Goal: Check status: Check status

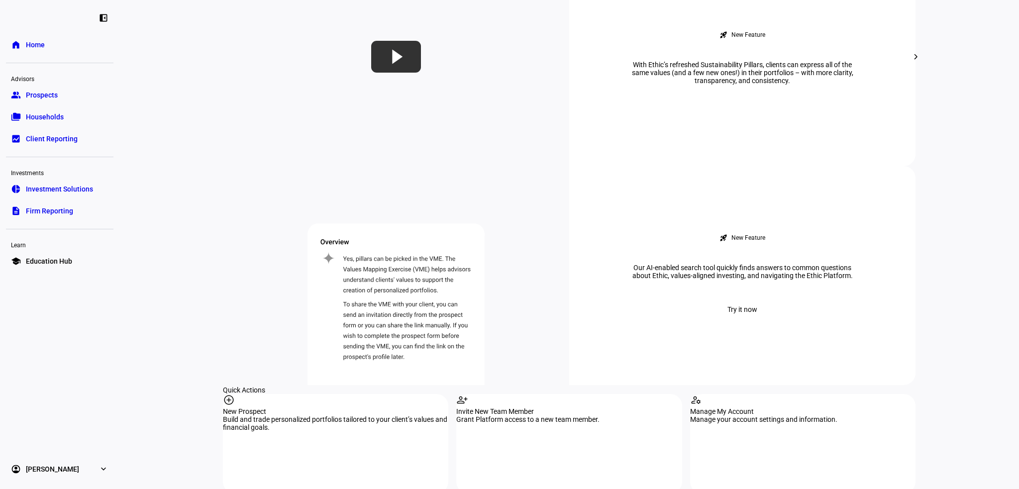
scroll to position [249, 0]
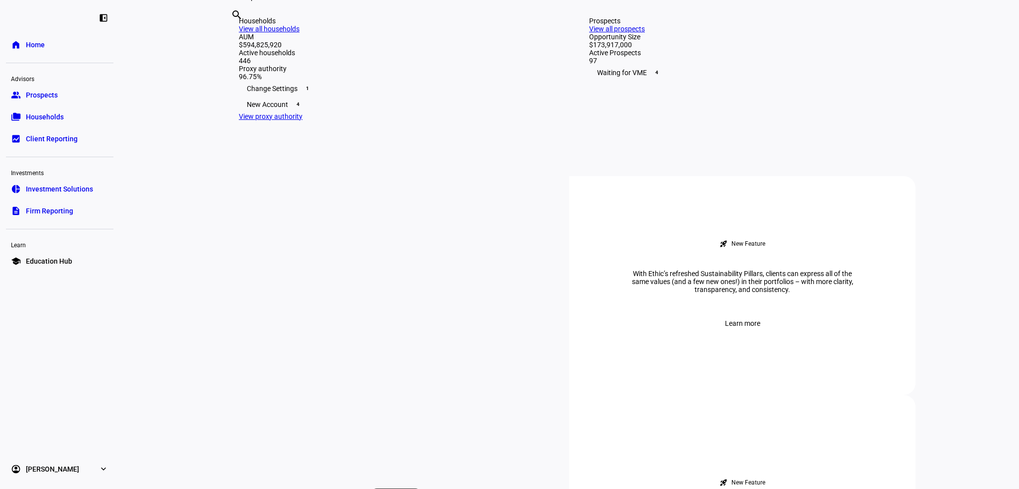
click at [51, 104] on link "group Prospects" at bounding box center [59, 95] width 107 height 20
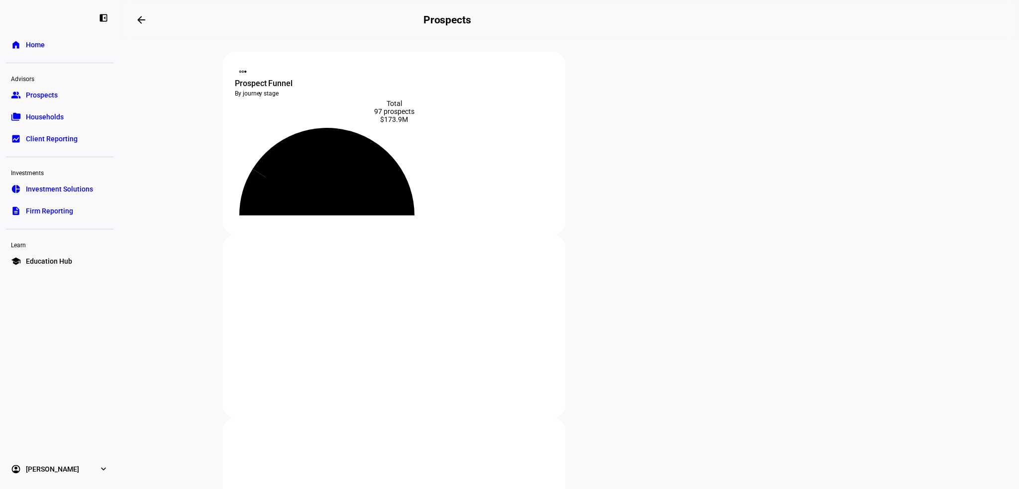
scroll to position [149, 0]
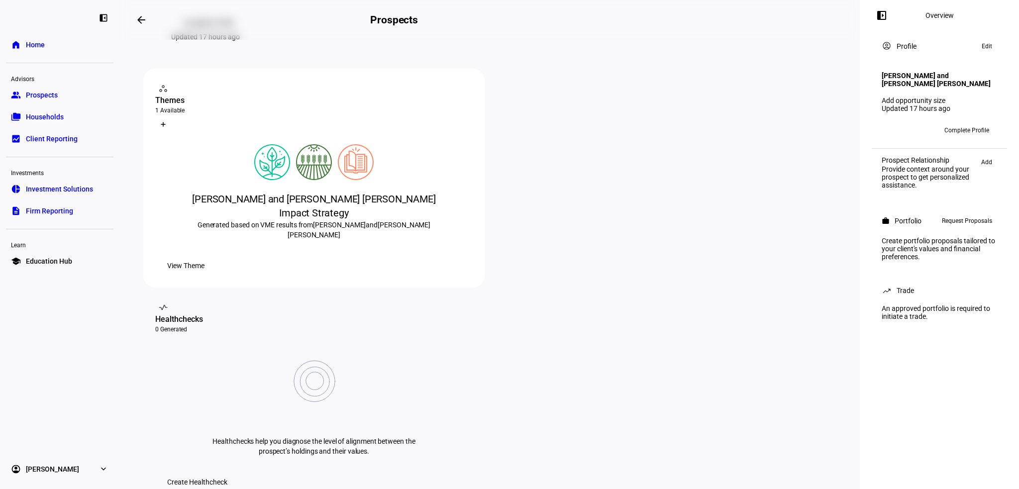
scroll to position [298, 0]
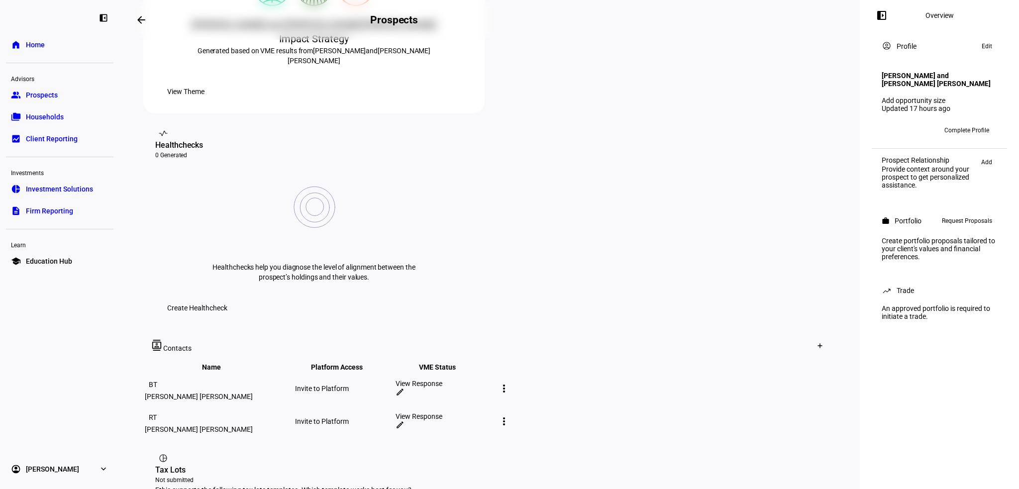
click at [510, 382] on mat-icon "more_vert" at bounding box center [504, 388] width 12 height 12
click at [647, 281] on div at bounding box center [509, 244] width 1019 height 489
click at [404, 387] on mat-icon "edit" at bounding box center [399, 391] width 9 height 9
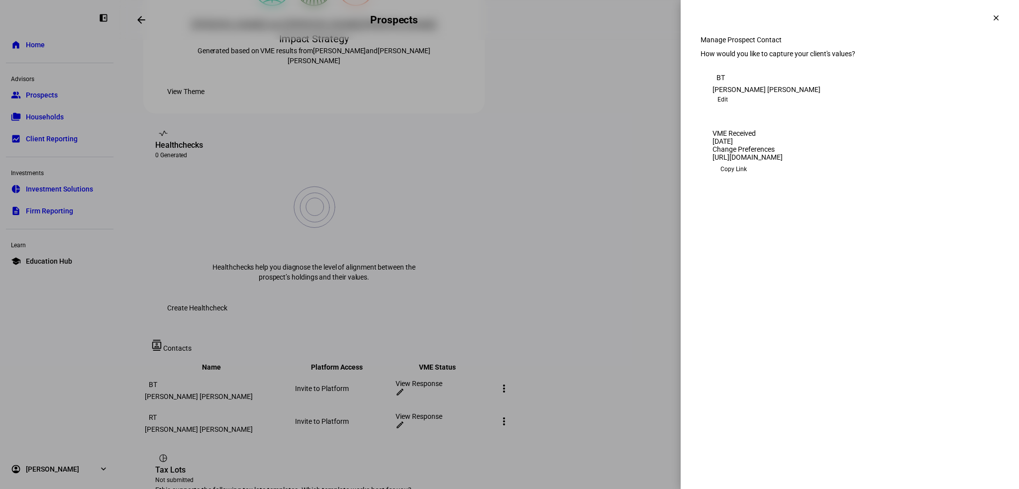
click at [631, 281] on div at bounding box center [509, 244] width 1019 height 489
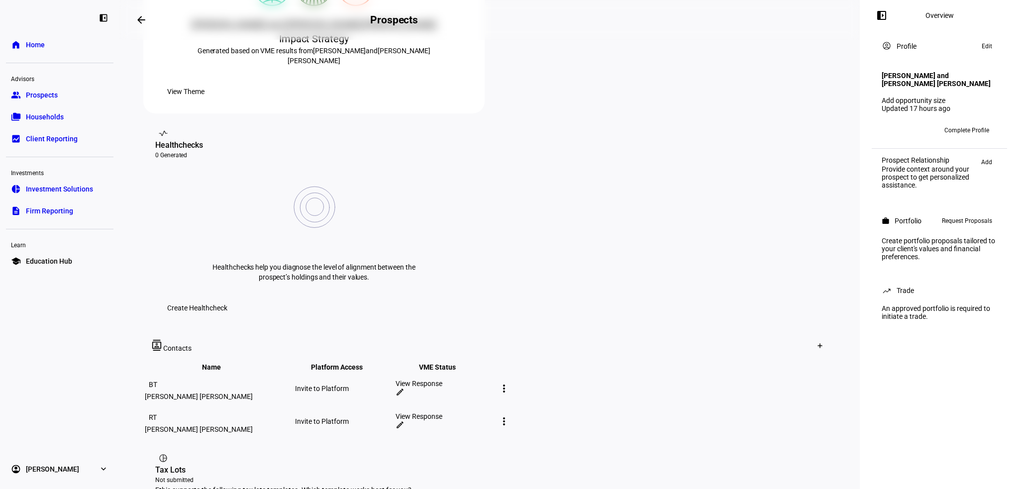
click at [494, 379] on div "View Response" at bounding box center [444, 383] width 98 height 8
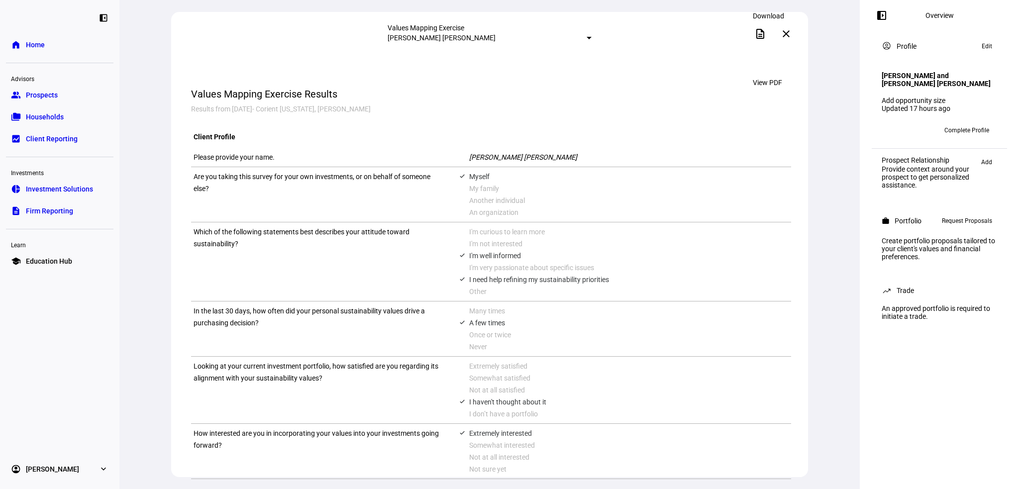
click at [757, 33] on span at bounding box center [760, 34] width 24 height 24
click at [784, 37] on mat-icon "close" at bounding box center [786, 34] width 12 height 12
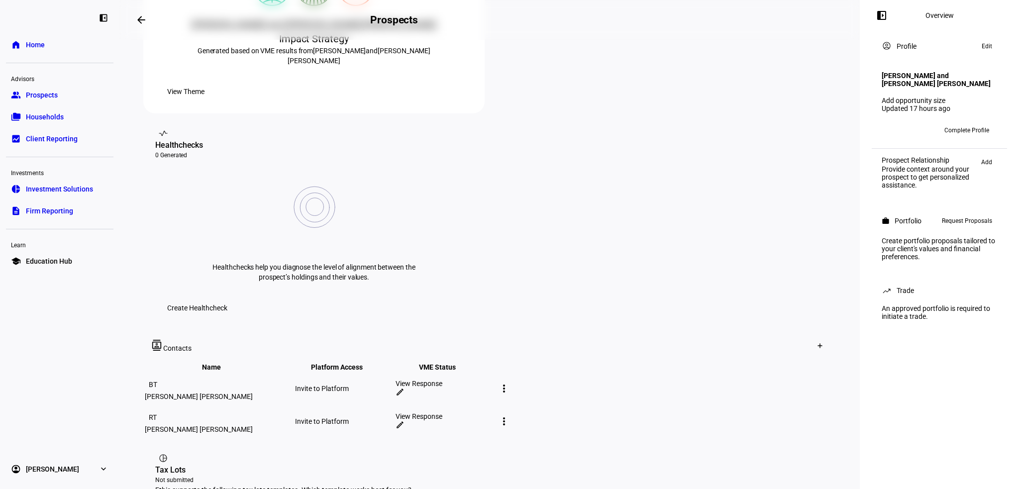
click at [494, 412] on div "View Response" at bounding box center [444, 416] width 98 height 8
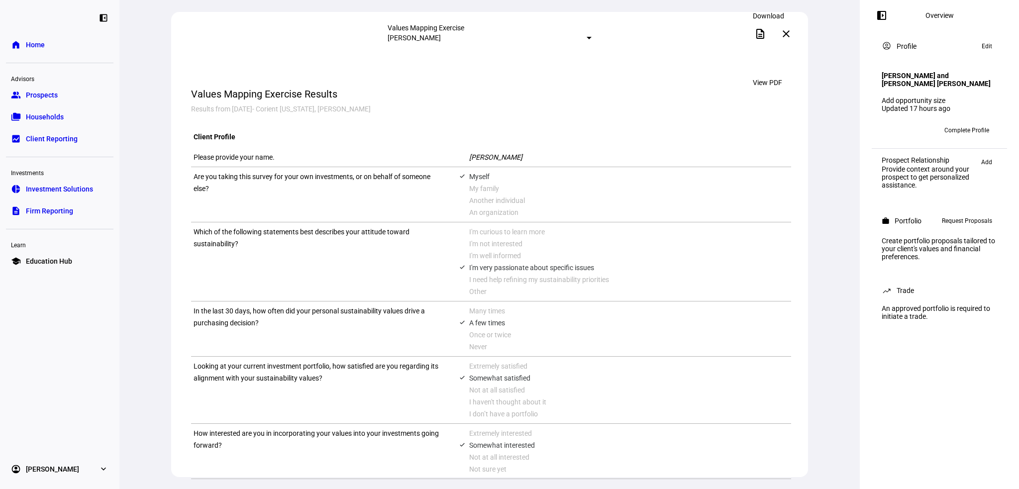
click at [765, 33] on mat-icon "description" at bounding box center [760, 34] width 12 height 12
click at [441, 41] on mat-select-trigger "[PERSON_NAME]" at bounding box center [413, 38] width 53 height 8
click at [785, 35] on div at bounding box center [509, 244] width 1019 height 489
click at [785, 35] on mat-icon "close" at bounding box center [786, 34] width 12 height 12
